Goal: Navigation & Orientation: Find specific page/section

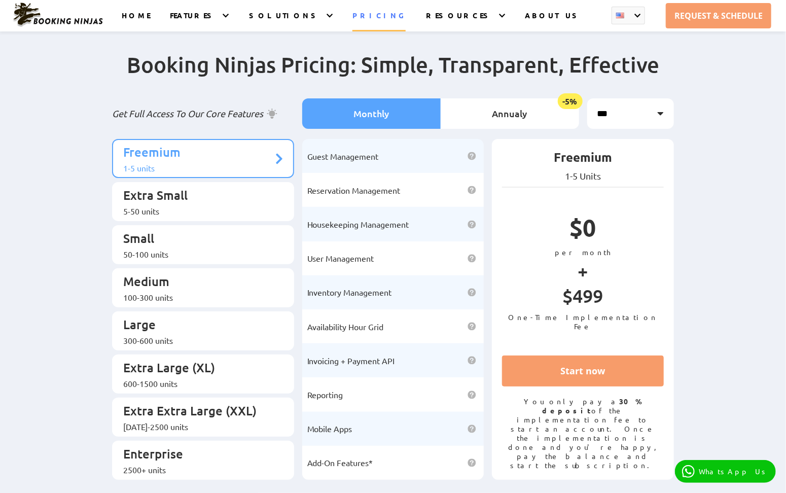
click at [378, 19] on link "PRICING" at bounding box center [379, 21] width 53 height 21
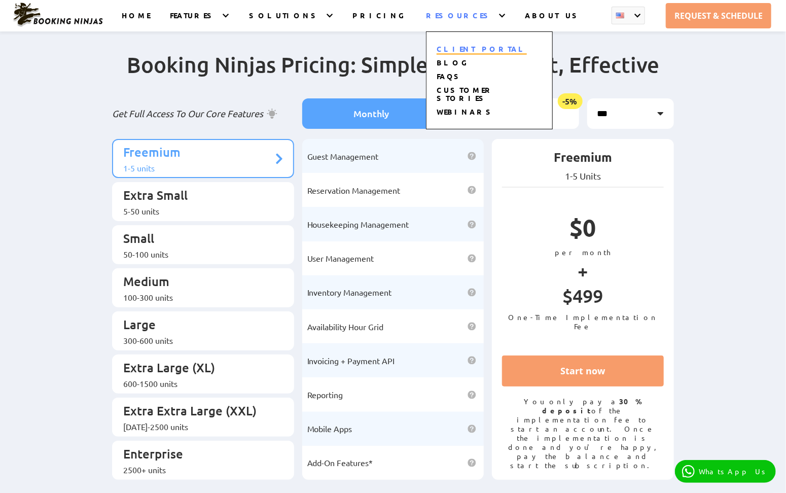
click at [461, 46] on link "CLIENT PORTAL" at bounding box center [482, 49] width 90 height 11
